Goal: Check status: Check status

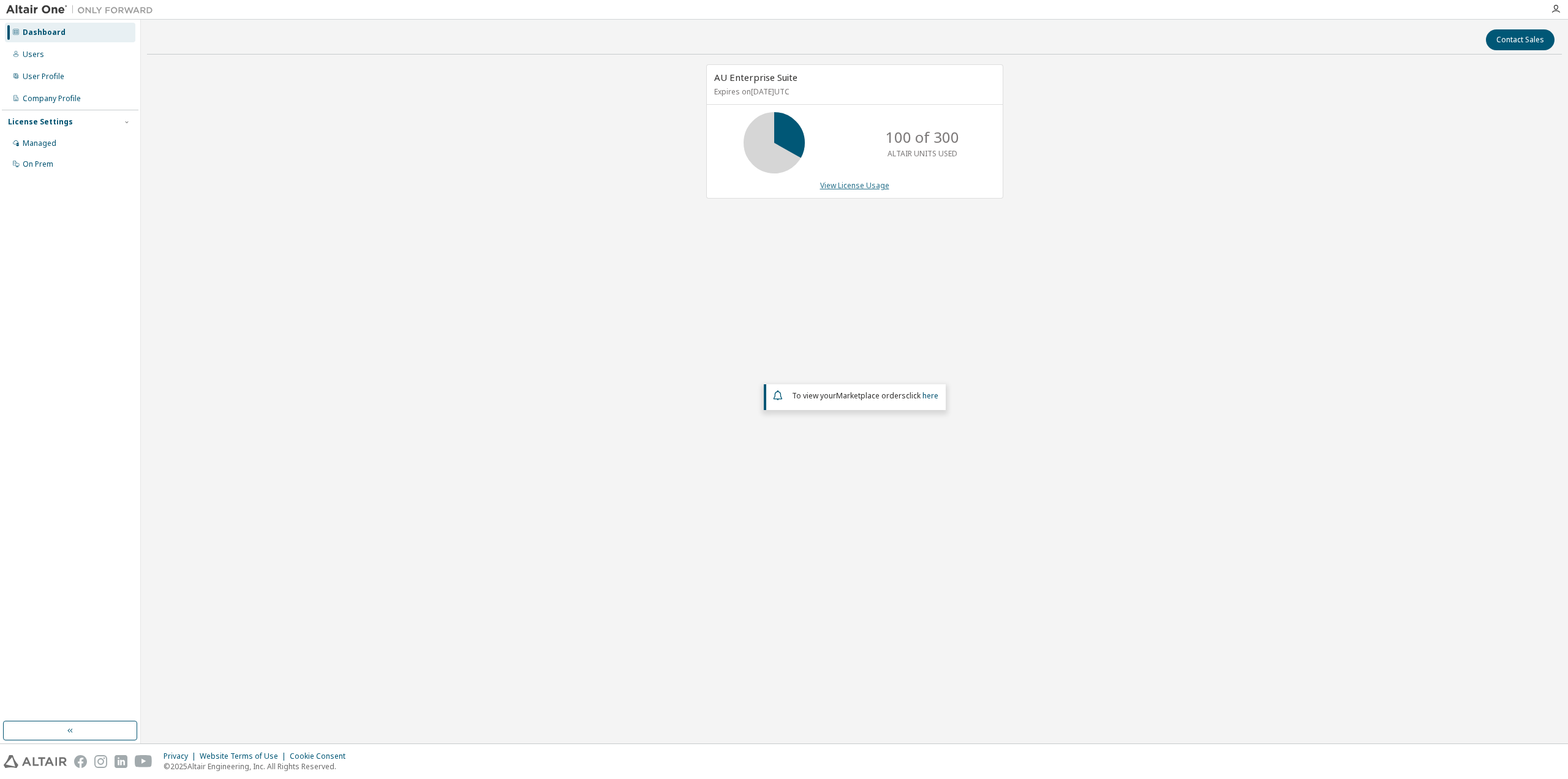
click at [856, 183] on link "View License Usage" at bounding box center [855, 185] width 69 height 11
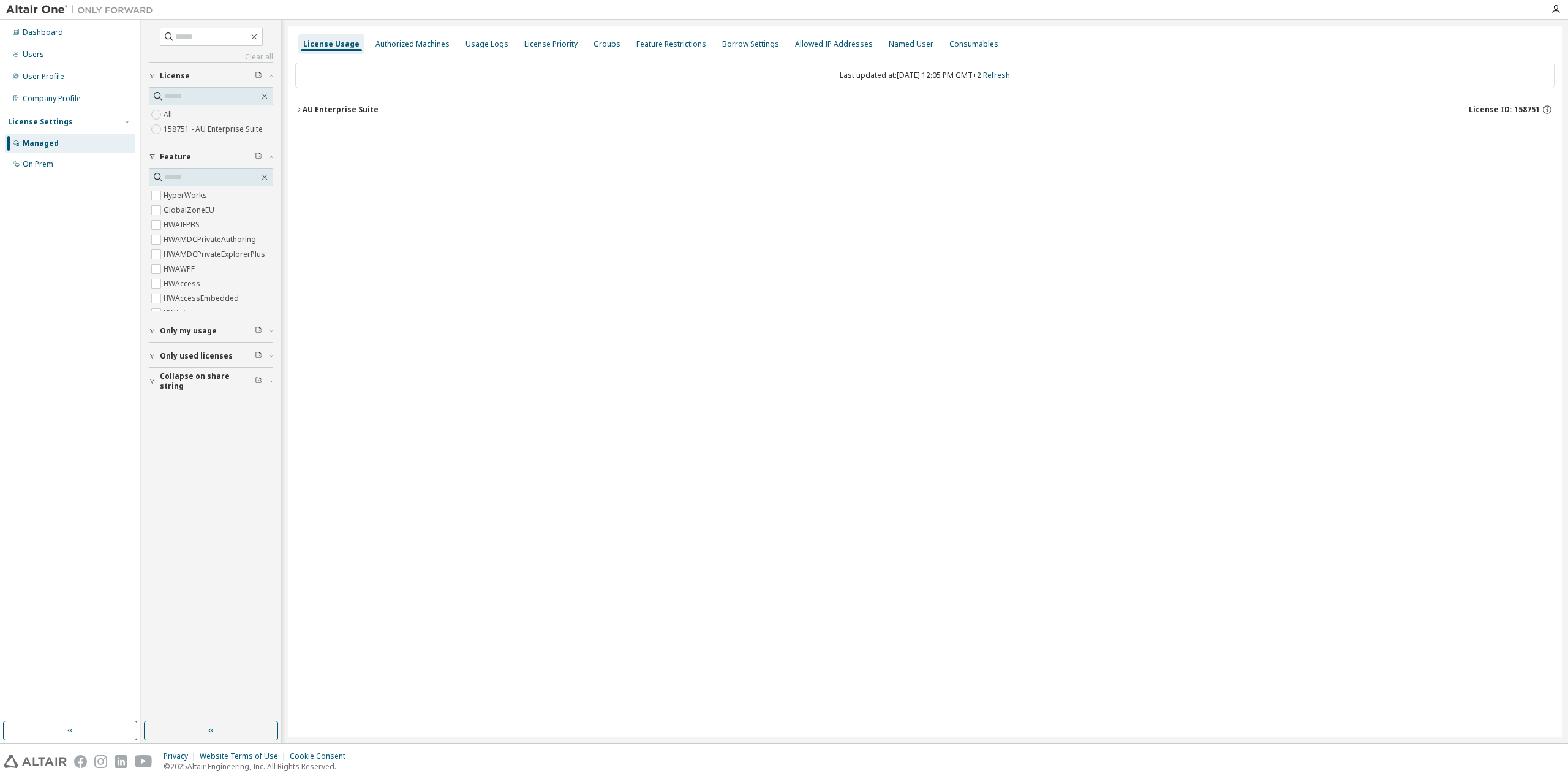
click at [297, 111] on icon "button" at bounding box center [299, 110] width 8 height 8
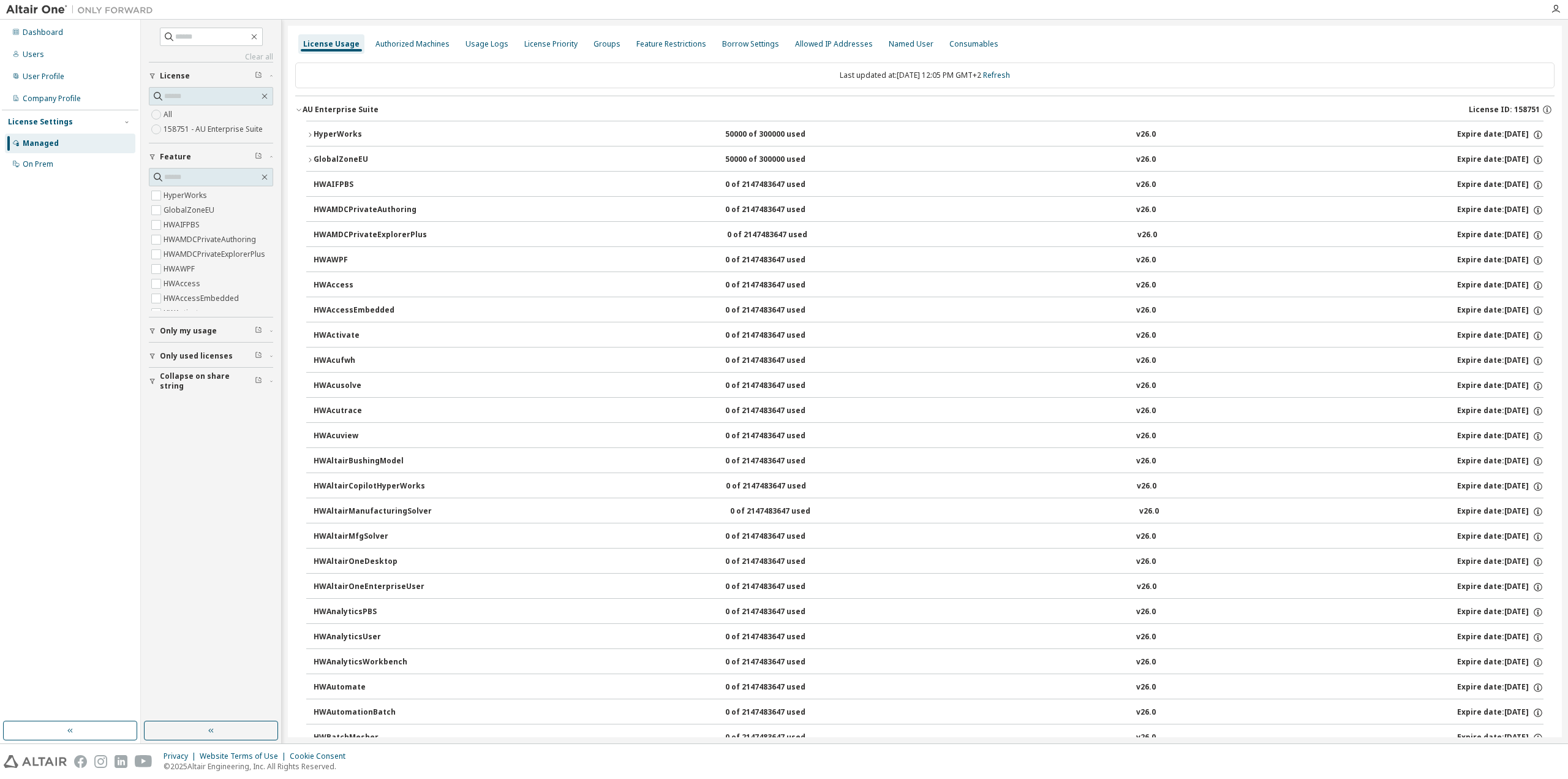
click at [308, 134] on icon "button" at bounding box center [310, 135] width 8 height 8
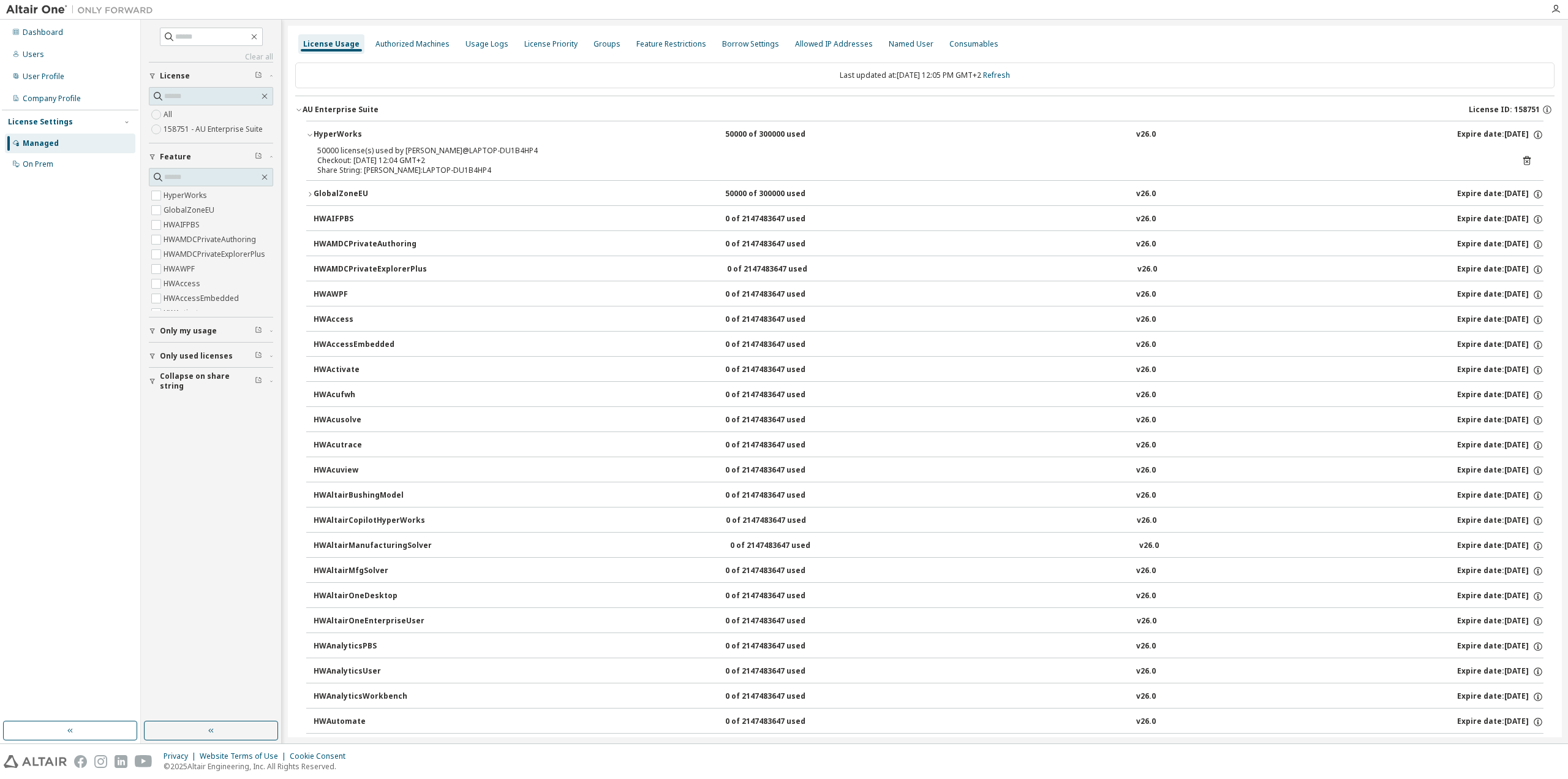
click at [312, 194] on icon "button" at bounding box center [310, 195] width 8 height 8
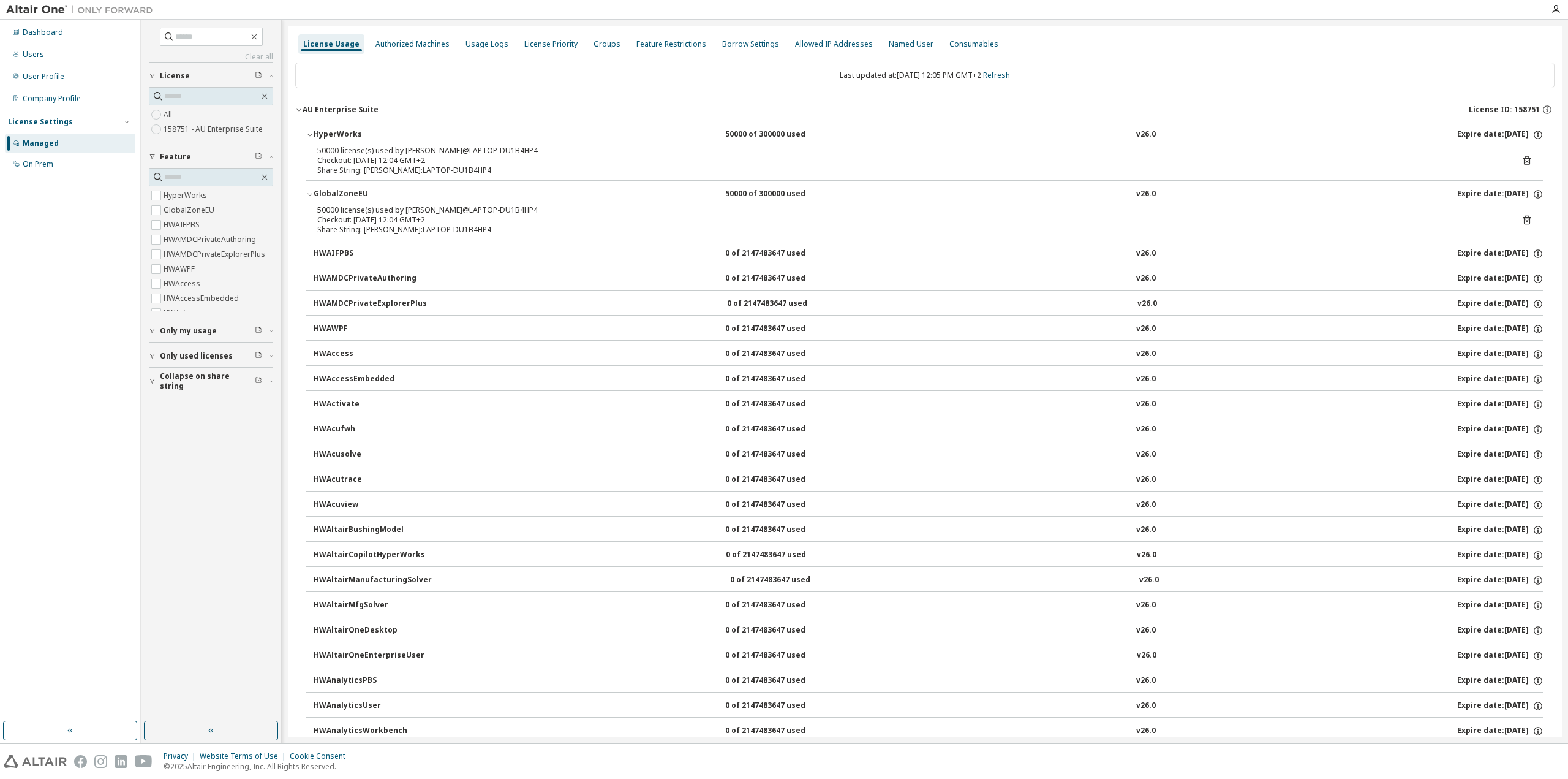
click at [312, 193] on icon "button" at bounding box center [310, 195] width 8 height 8
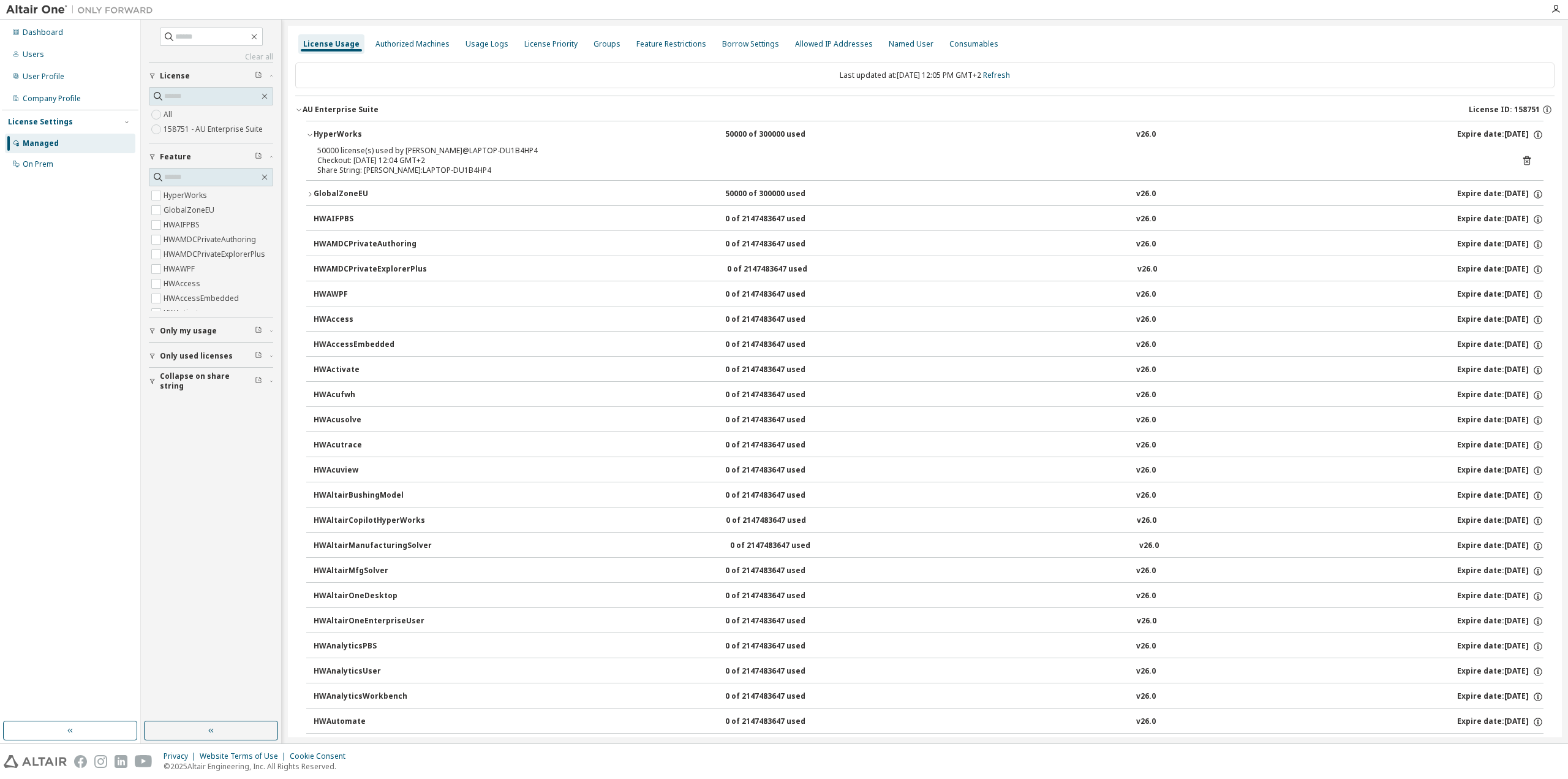
click at [311, 134] on icon "button" at bounding box center [310, 135] width 8 height 8
